Goal: Task Accomplishment & Management: Manage account settings

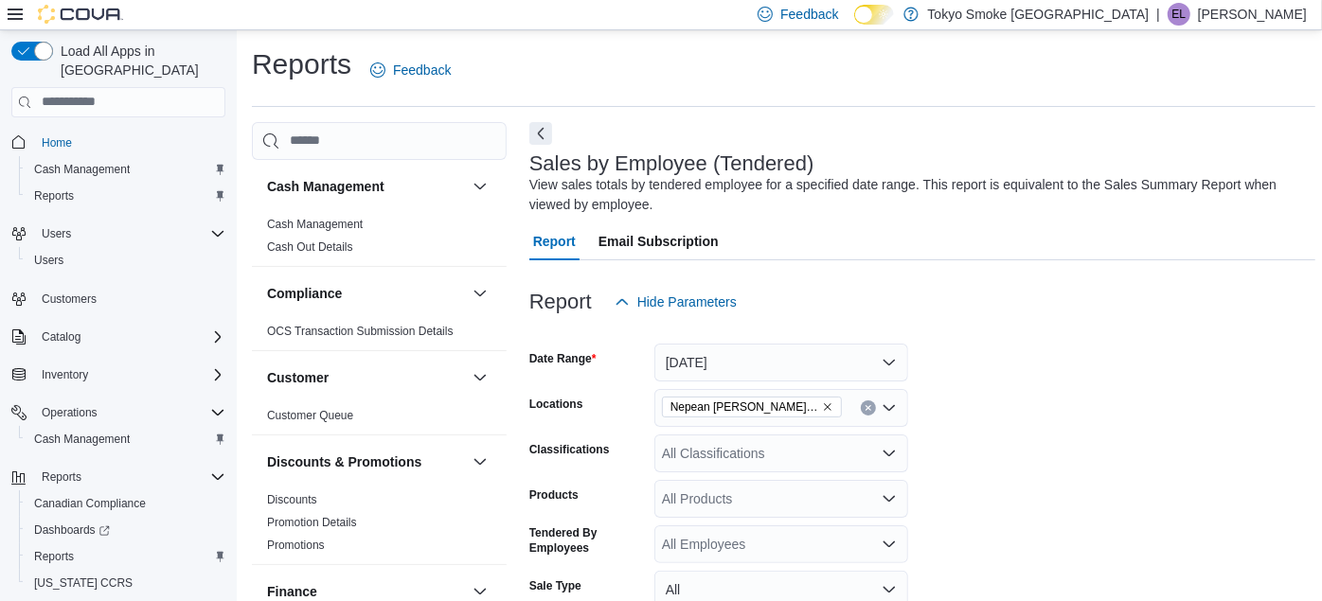
click at [1239, 23] on p "Eric Lindbald" at bounding box center [1252, 14] width 109 height 23
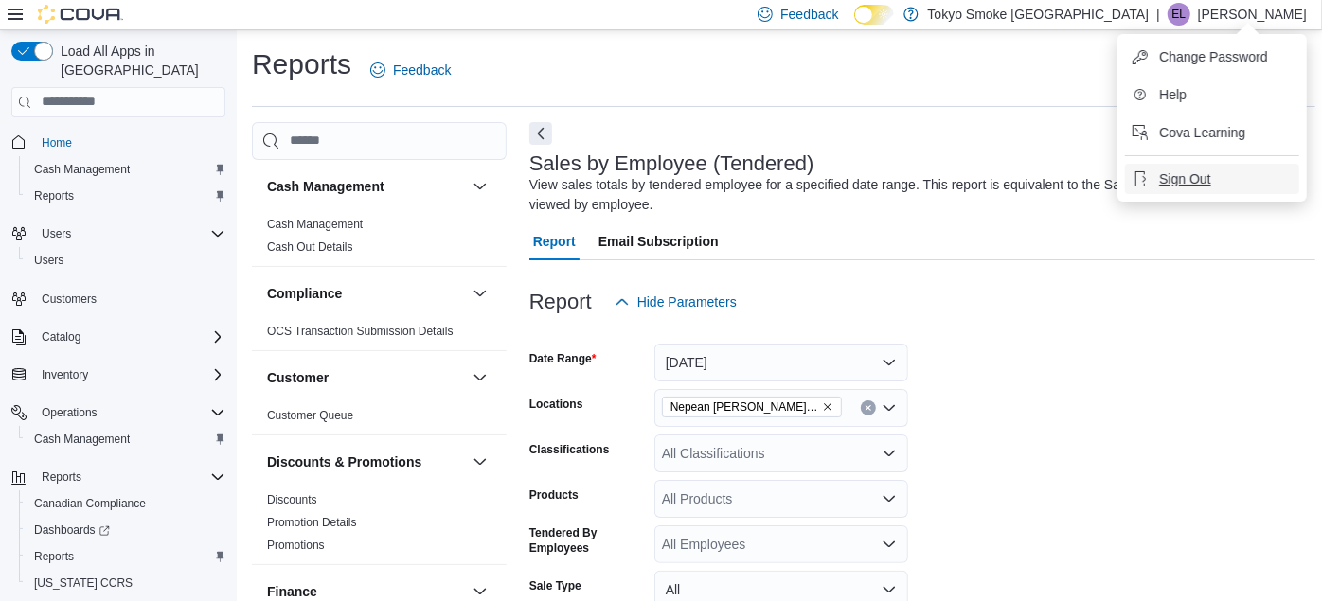
click at [1177, 181] on span "Sign Out" at bounding box center [1184, 178] width 51 height 19
